Goal: Task Accomplishment & Management: Manage account settings

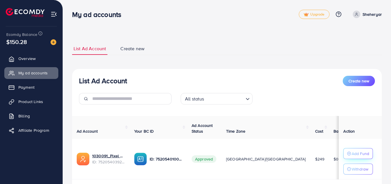
click at [361, 154] on p "Add Fund" at bounding box center [360, 153] width 18 height 7
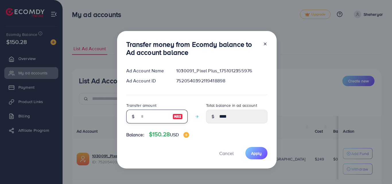
click at [143, 117] on input "number" at bounding box center [154, 117] width 29 height 14
type input "*"
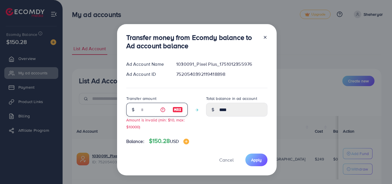
type input "****"
type input "**"
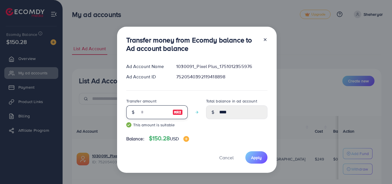
type input "*****"
type input "**"
click at [253, 160] on span "Apply" at bounding box center [256, 158] width 11 height 6
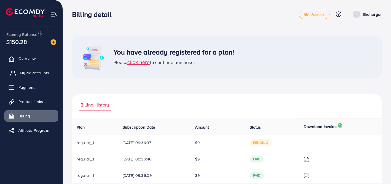
click at [36, 76] on link "My ad accounts" at bounding box center [31, 72] width 54 height 11
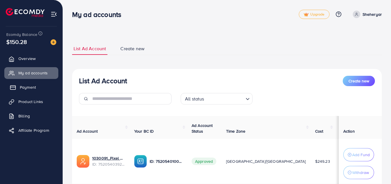
click at [36, 84] on link "Payment" at bounding box center [31, 87] width 54 height 11
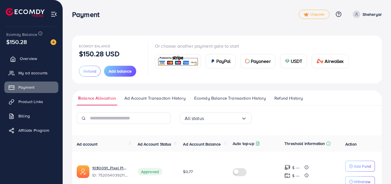
click at [33, 64] on link "Overview" at bounding box center [31, 58] width 54 height 11
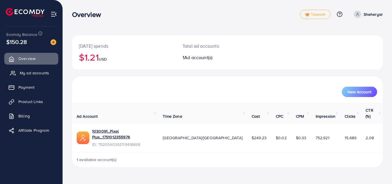
click at [37, 70] on span "My ad accounts" at bounding box center [34, 73] width 29 height 6
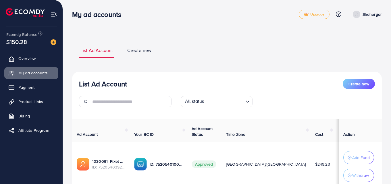
drag, startPoint x: 288, startPoint y: 165, endPoint x: 296, endPoint y: 164, distance: 8.4
click at [334, 164] on td "$0.77" at bounding box center [346, 164] width 24 height 45
click at [334, 161] on td "$0.77" at bounding box center [346, 164] width 24 height 45
click at [44, 89] on link "Payment" at bounding box center [31, 87] width 54 height 11
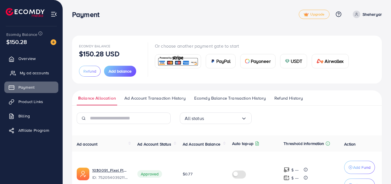
click at [50, 76] on link "My ad accounts" at bounding box center [31, 72] width 54 height 11
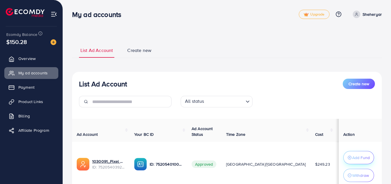
click at [356, 155] on p "Add Fund" at bounding box center [361, 157] width 18 height 7
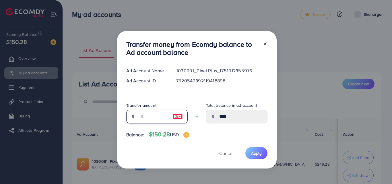
click at [154, 116] on input "number" at bounding box center [154, 117] width 29 height 14
type input "*"
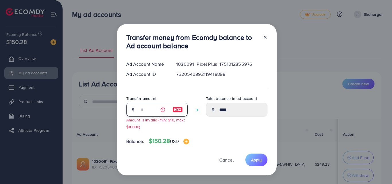
type input "****"
type input "**"
type input "*****"
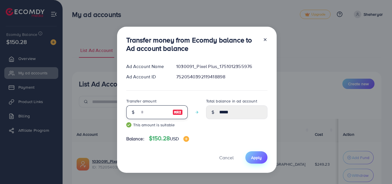
type input "**"
click at [258, 153] on button "Apply" at bounding box center [256, 157] width 22 height 12
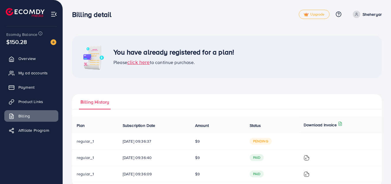
drag, startPoint x: 225, startPoint y: 141, endPoint x: 305, endPoint y: 145, distance: 79.9
click at [305, 145] on tr "regular_1 [DATE] 09:36:37 $9 pending" at bounding box center [226, 141] width 309 height 16
click at [305, 145] on td at bounding box center [340, 141] width 83 height 16
drag, startPoint x: 115, startPoint y: 141, endPoint x: 189, endPoint y: 145, distance: 73.6
click at [189, 145] on td "[DATE] 09:36:37" at bounding box center [154, 141] width 72 height 16
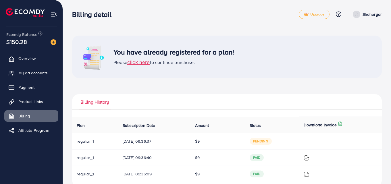
click at [189, 145] on td "[DATE] 09:36:37" at bounding box center [154, 141] width 72 height 16
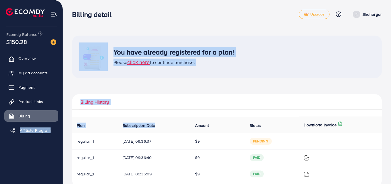
drag, startPoint x: 158, startPoint y: 126, endPoint x: 14, endPoint y: 126, distance: 143.8
click at [14, 126] on div "Billing detail Upgrade Help Center Contact Support Plans and Pricing Term and p…" at bounding box center [195, 98] width 391 height 196
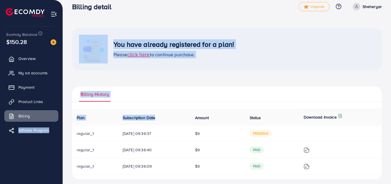
scroll to position [12, 0]
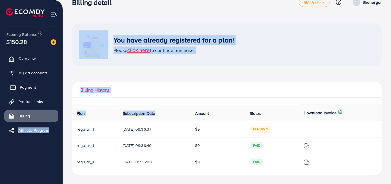
click at [42, 86] on link "Payment" at bounding box center [31, 87] width 54 height 11
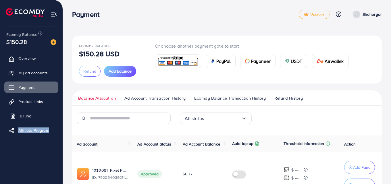
click at [37, 114] on link "Billing" at bounding box center [31, 115] width 54 height 11
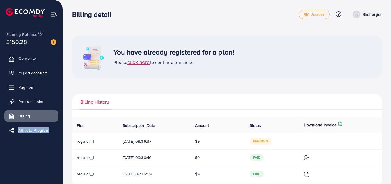
click at [199, 92] on div "You have already registered for a plan! Please click here to continue purchase.…" at bounding box center [226, 111] width 309 height 151
click at [309, 159] on img at bounding box center [306, 158] width 6 height 6
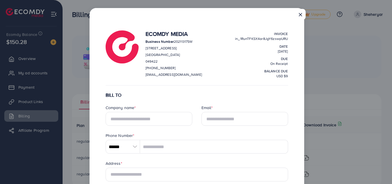
click at [300, 12] on button "×" at bounding box center [300, 14] width 10 height 11
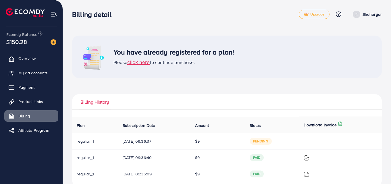
click at [36, 65] on ul "Overview My ad accounts Payment Product Links Billing Affiliate Program" at bounding box center [31, 97] width 63 height 92
click at [38, 60] on link "Overview" at bounding box center [31, 58] width 54 height 11
